Goal: Task Accomplishment & Management: Complete application form

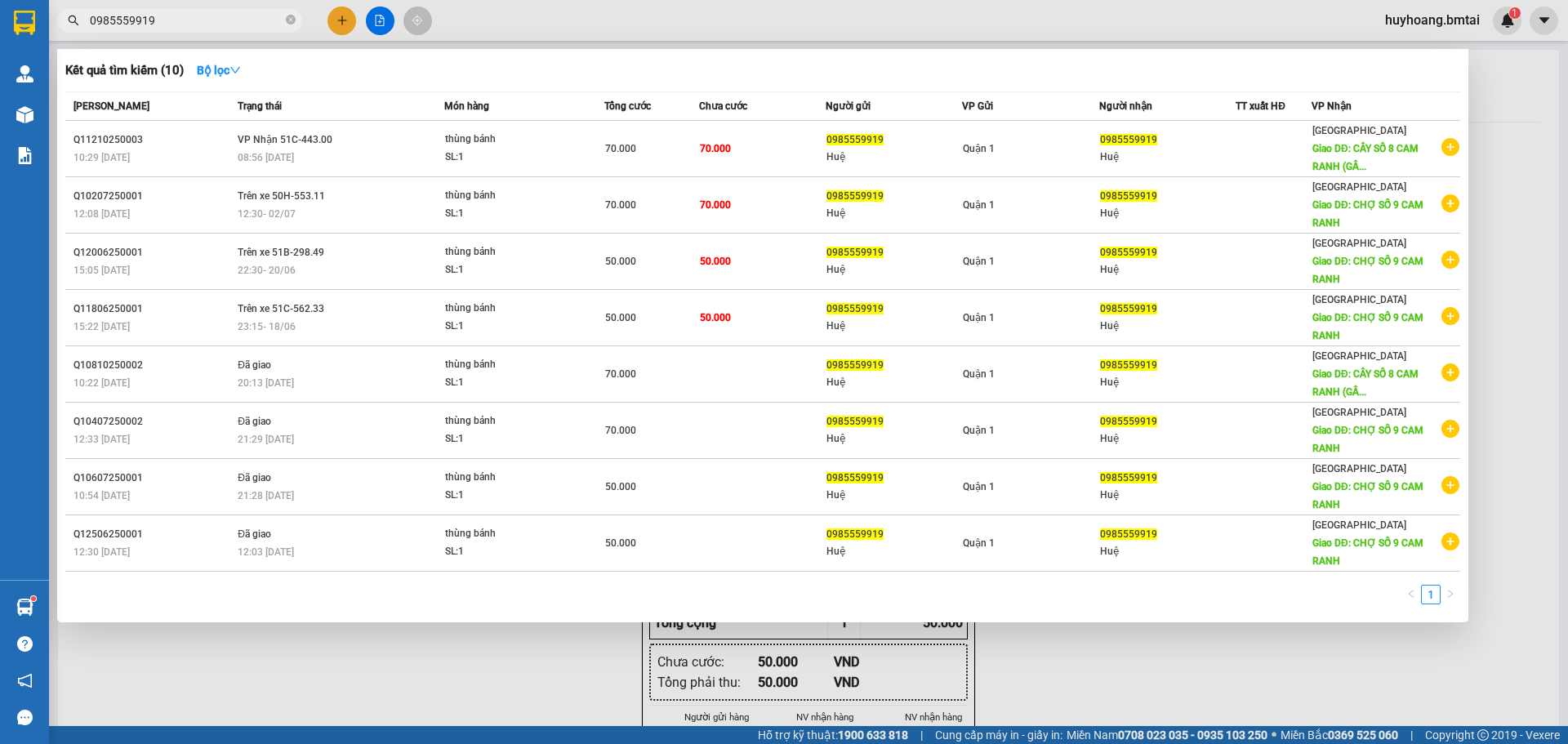
click at [293, 16] on icon "close-circle" at bounding box center [291, 20] width 10 height 10
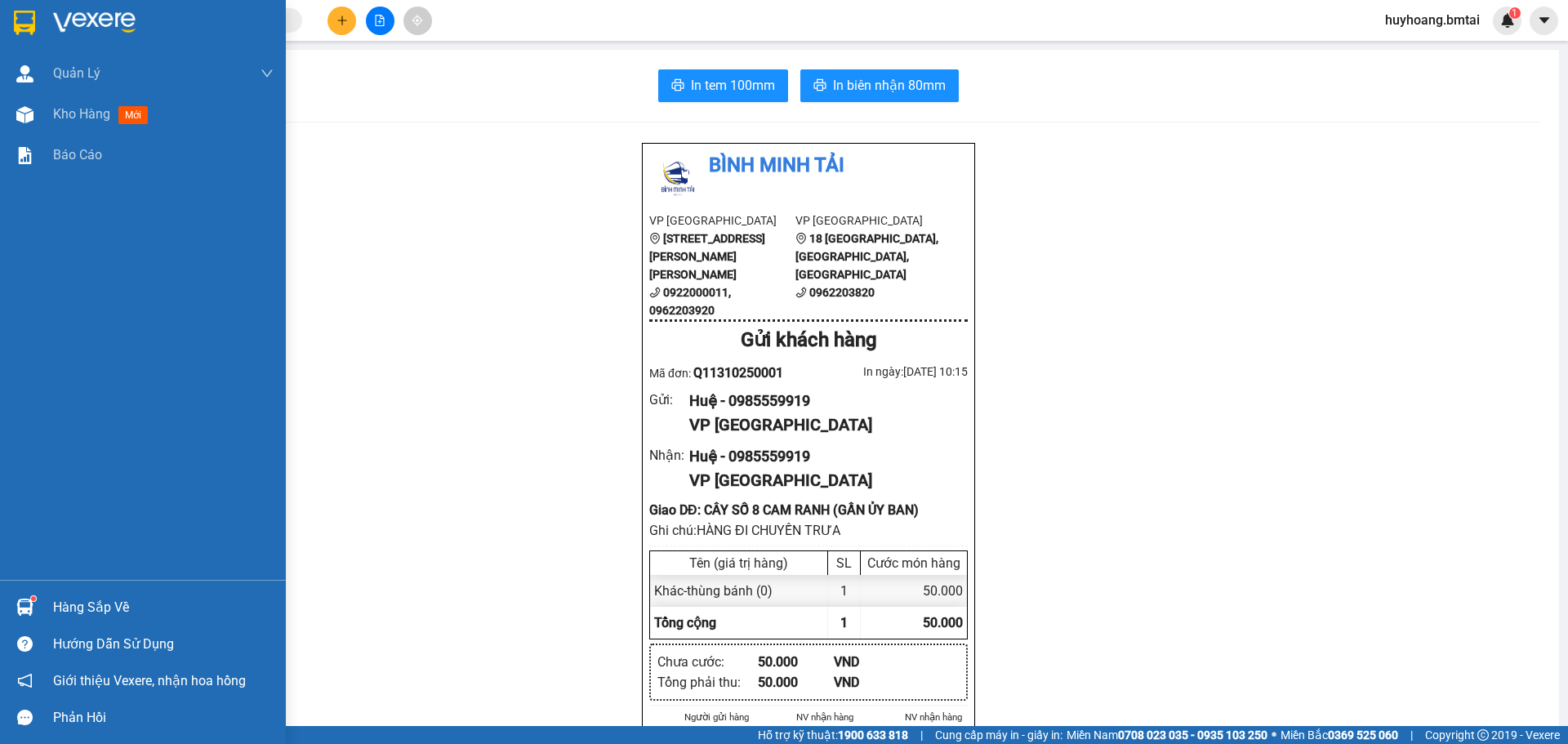
click at [37, 12] on div at bounding box center [25, 22] width 29 height 29
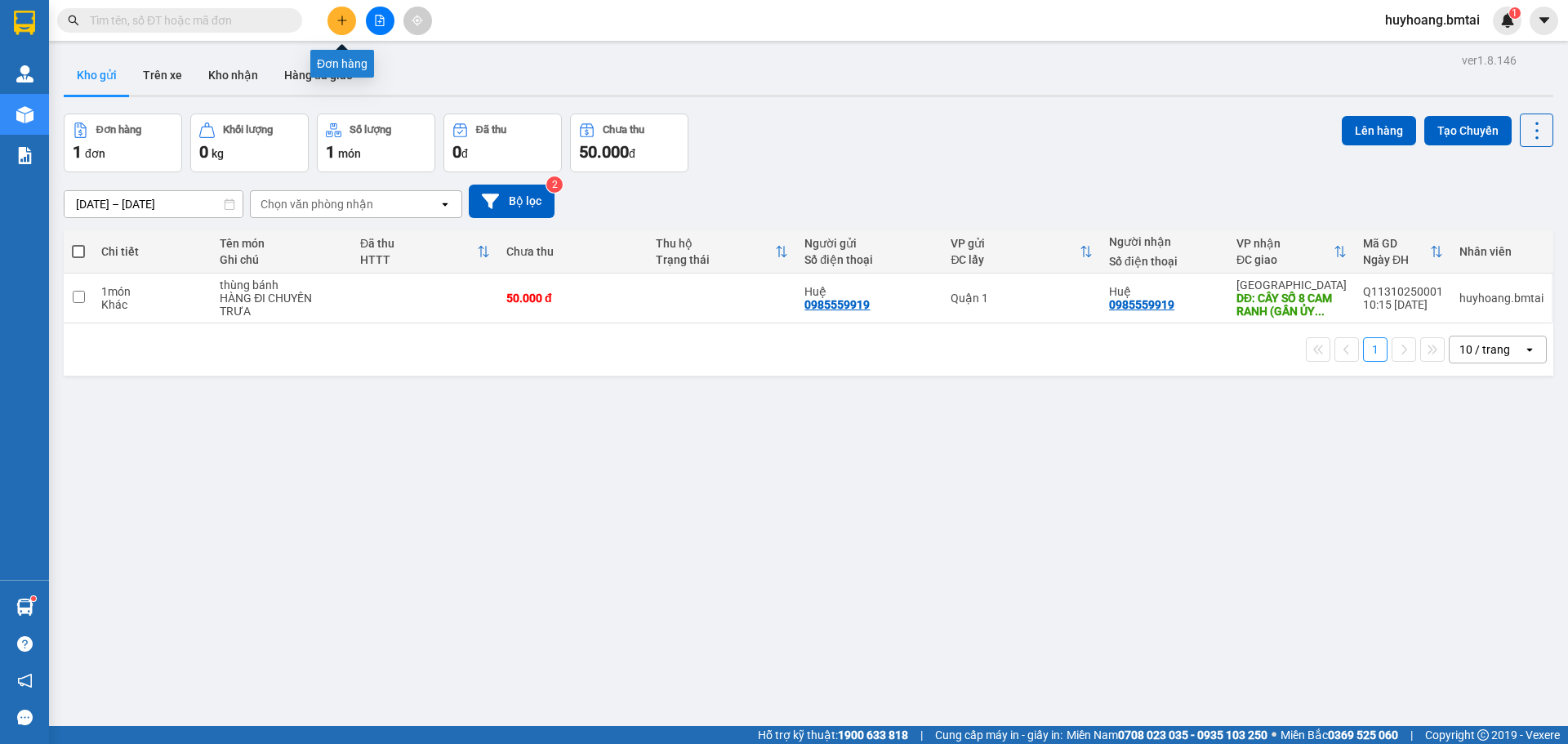
click at [341, 25] on icon "plus" at bounding box center [343, 20] width 11 height 11
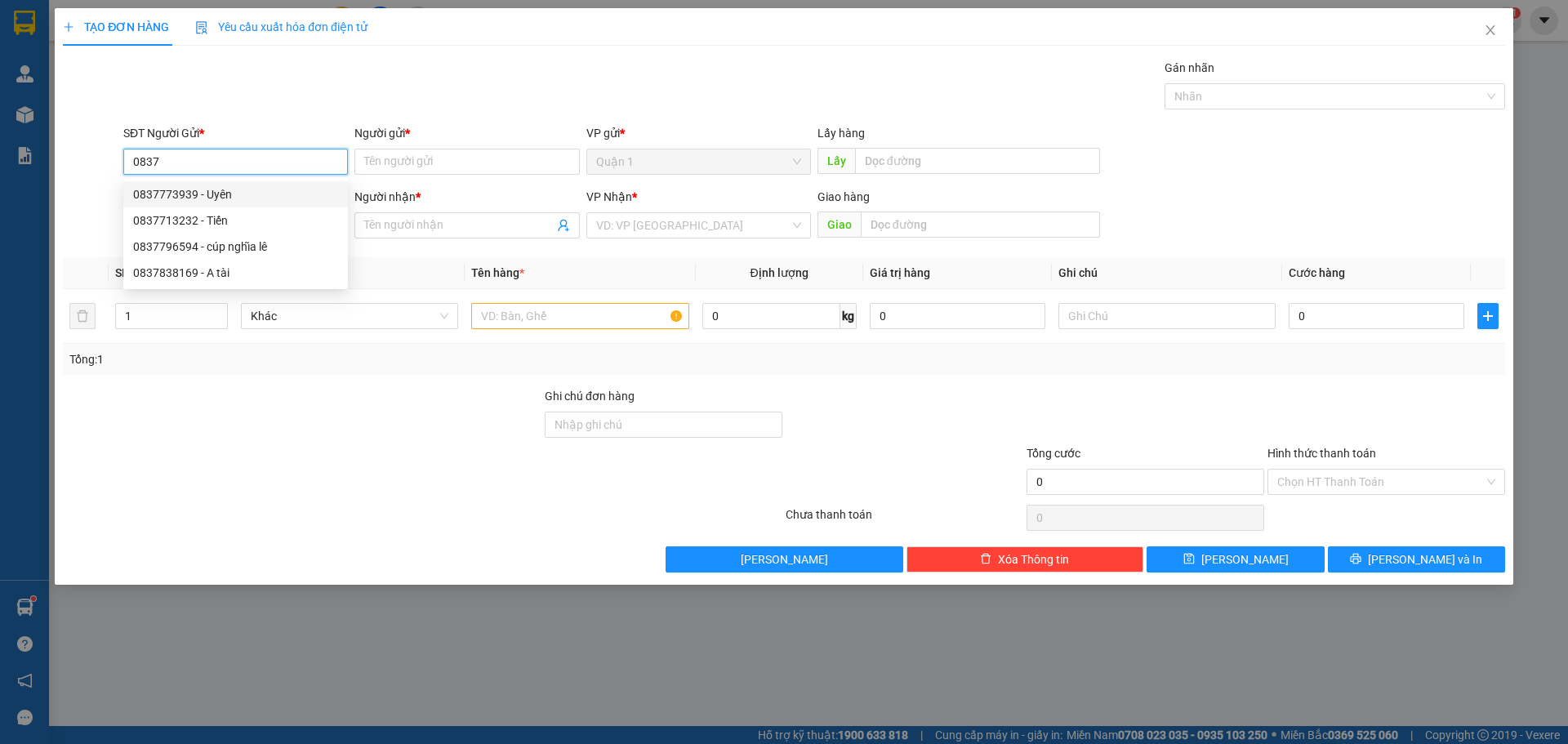
click at [224, 195] on div "0837773939 - Uyên" at bounding box center [235, 195] width 205 height 18
type input "0837773939"
type input "Uyên"
type input "0939579514"
type input "Châu"
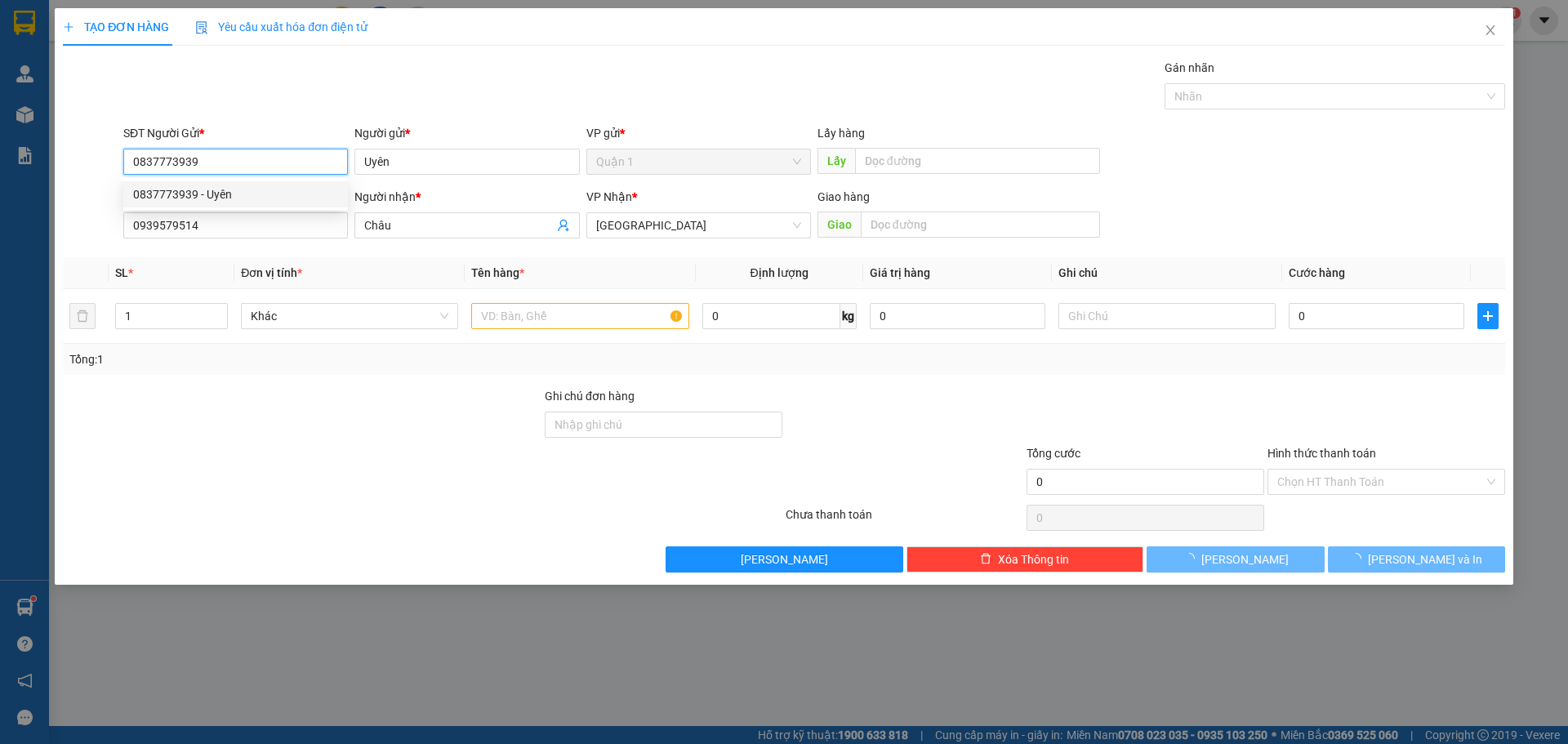
type input "40.000"
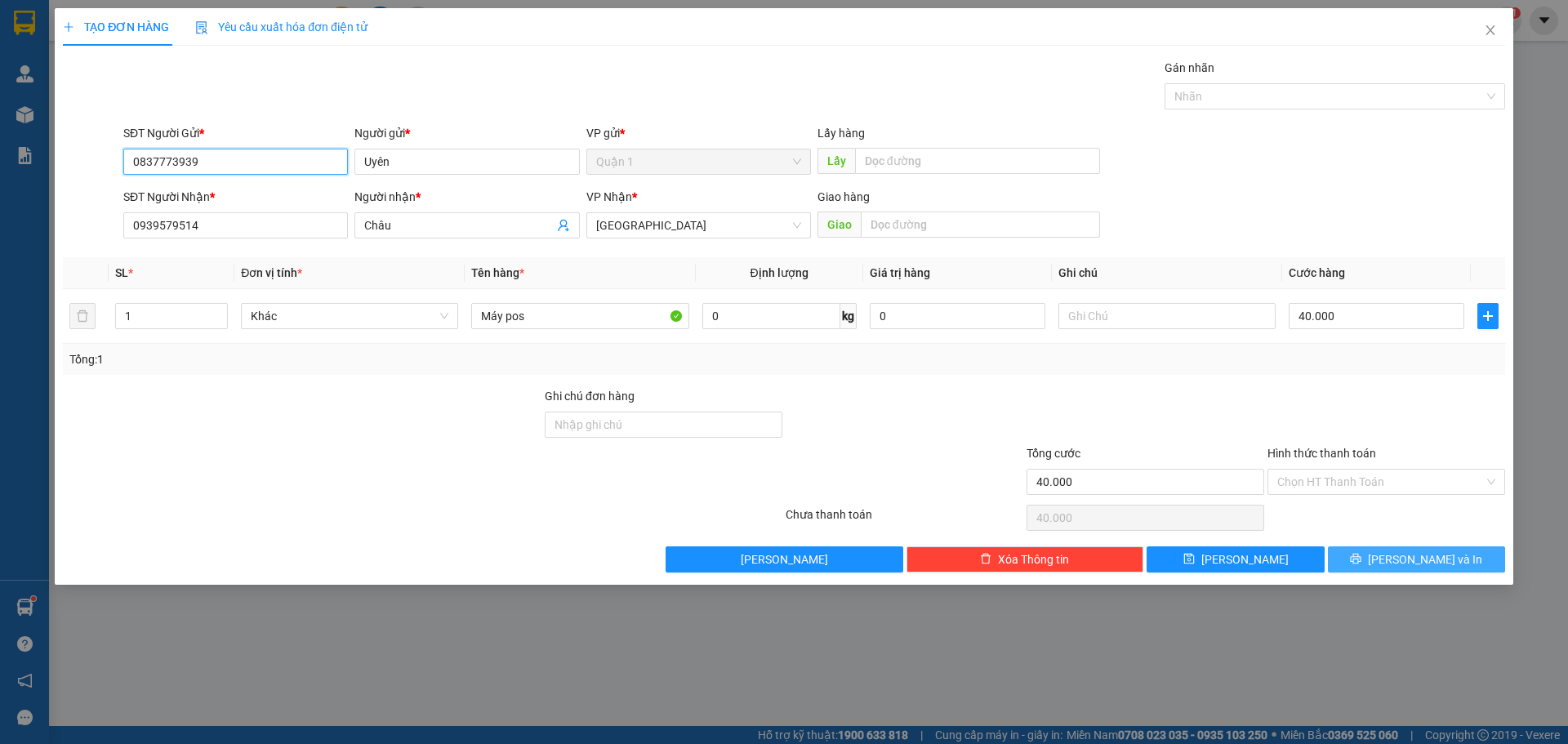
type input "0837773939"
click at [1447, 559] on span "[PERSON_NAME] và In" at bounding box center [1425, 559] width 114 height 18
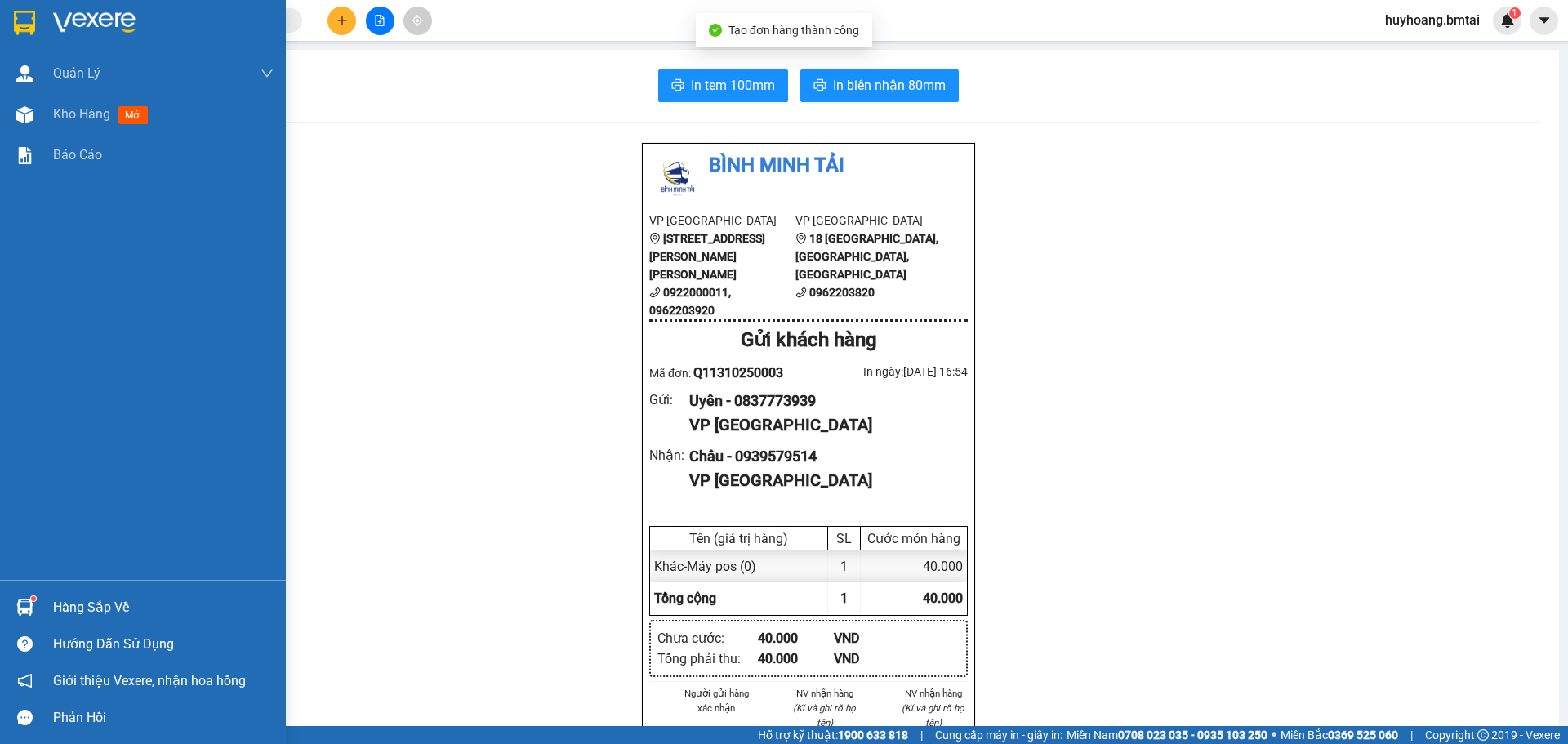
click at [17, 9] on div at bounding box center [25, 22] width 29 height 29
